Goal: Navigation & Orientation: Find specific page/section

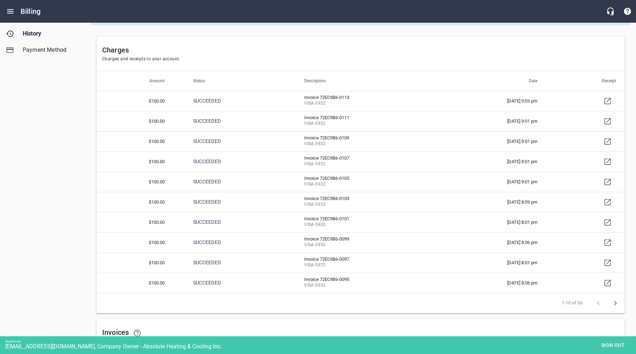
scroll to position [17, 0]
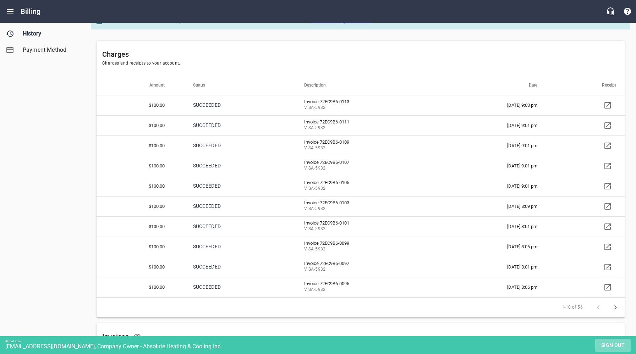
click at [608, 345] on span "Sign out" at bounding box center [613, 345] width 30 height 9
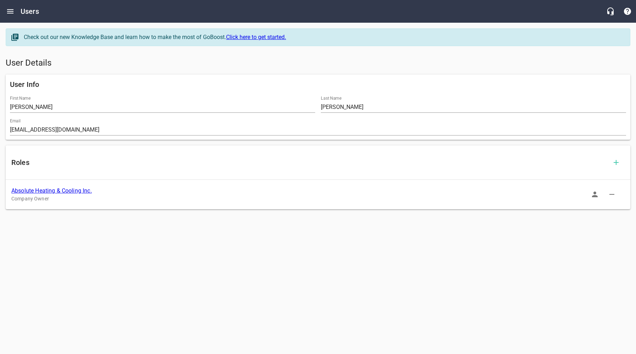
click at [63, 190] on link "Absolute Heating & Cooling Inc." at bounding box center [51, 190] width 81 height 7
